Goal: Information Seeking & Learning: Learn about a topic

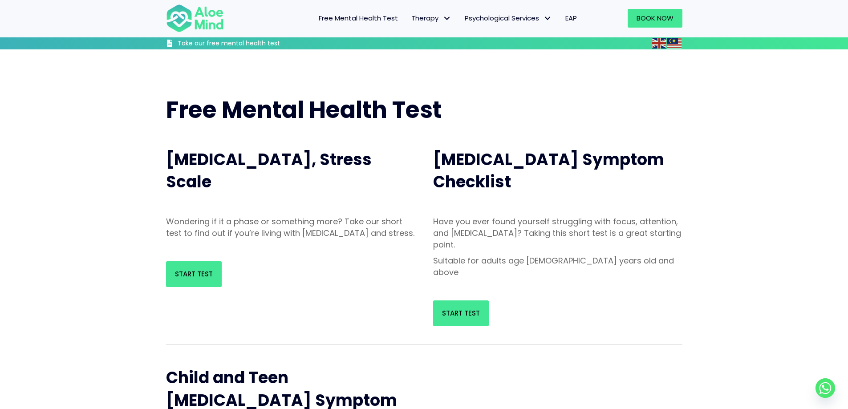
scroll to position [74, 0]
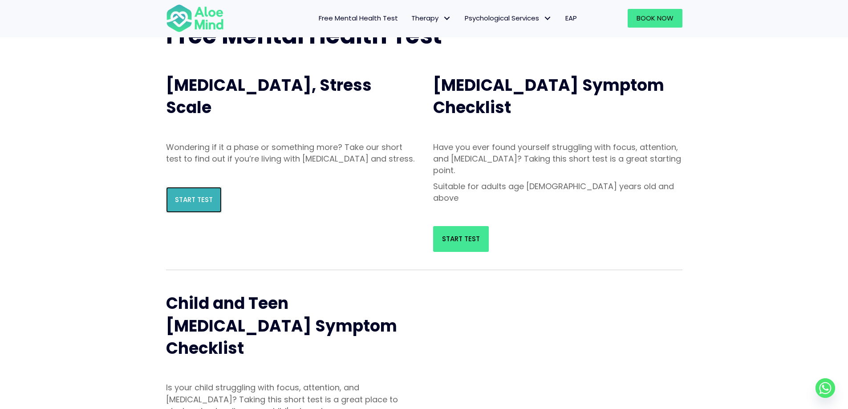
click at [198, 204] on span "Start Test" at bounding box center [194, 199] width 38 height 9
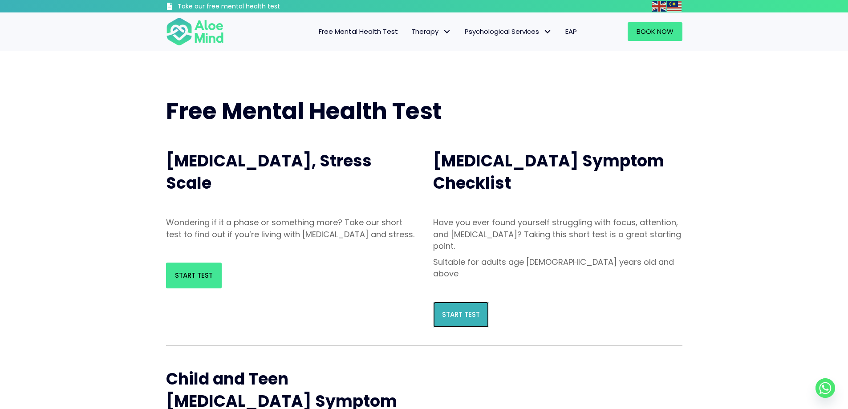
click at [454, 310] on span "Start Test" at bounding box center [461, 314] width 38 height 9
